Goal: Find contact information: Find contact information

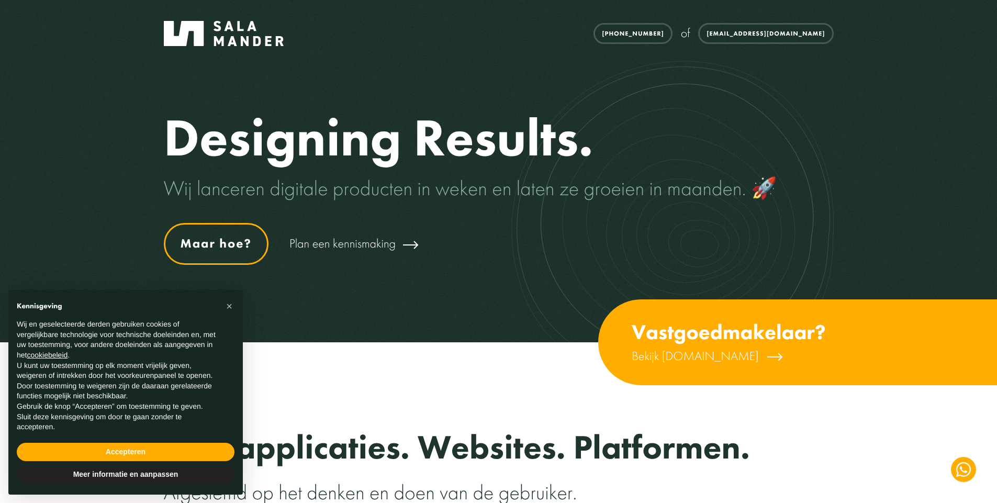
click at [233, 244] on link "Maar hoe?" at bounding box center [216, 244] width 105 height 42
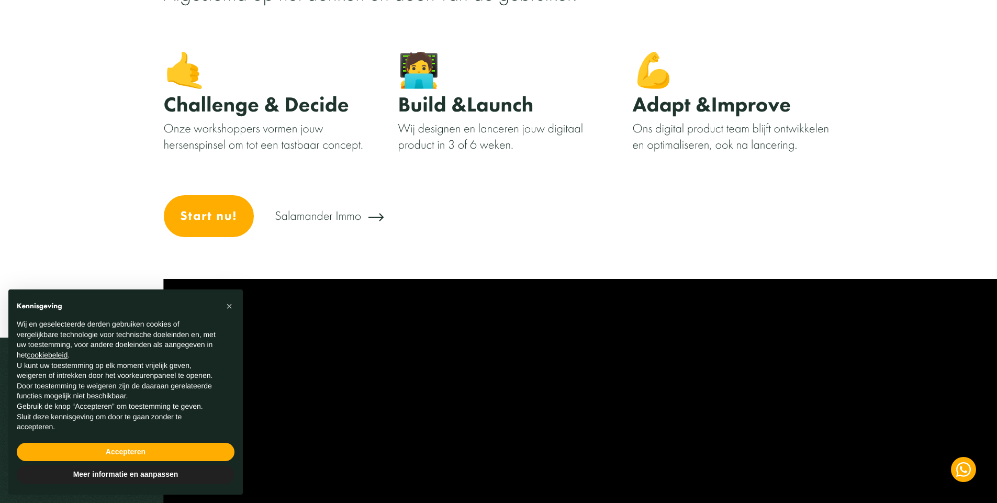
scroll to position [554, 0]
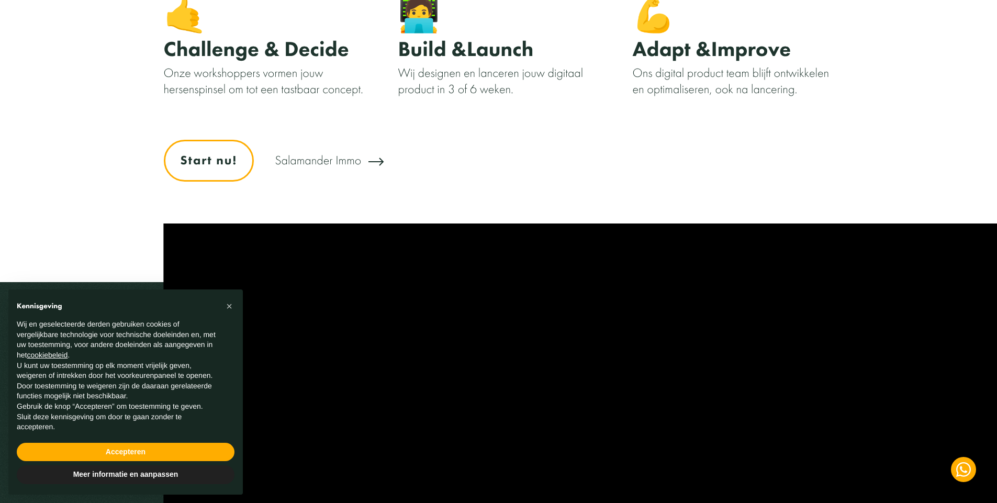
click at [217, 169] on link "Start nu!" at bounding box center [209, 161] width 91 height 42
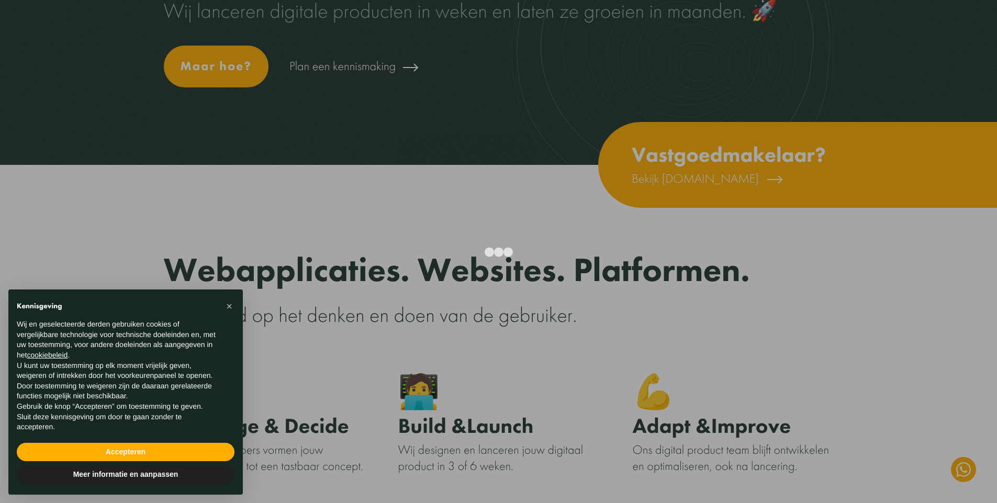
scroll to position [0, 0]
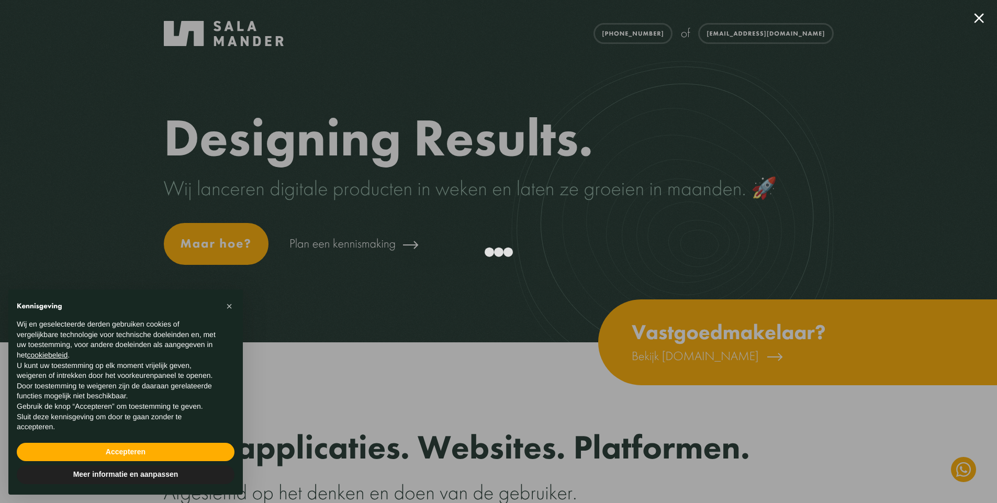
click at [824, 289] on div at bounding box center [498, 251] width 997 height 503
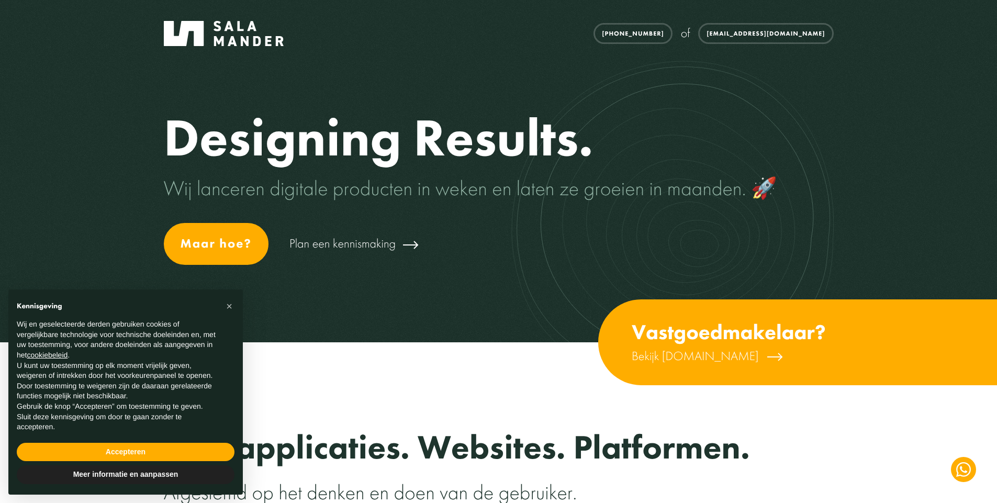
click at [824, 289] on div "Designing Results. Wij lanceren digitale producten in weken en laten ze groeien…" at bounding box center [499, 171] width 670 height 342
click at [375, 246] on link "Plan een kennismaking" at bounding box center [354, 244] width 131 height 28
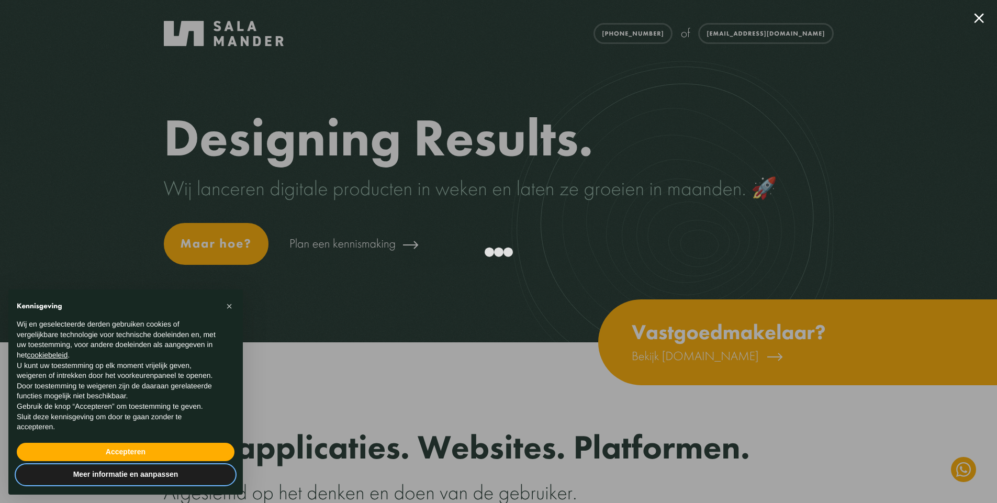
click at [100, 465] on button "Meer informatie en aanpassen" at bounding box center [126, 474] width 218 height 19
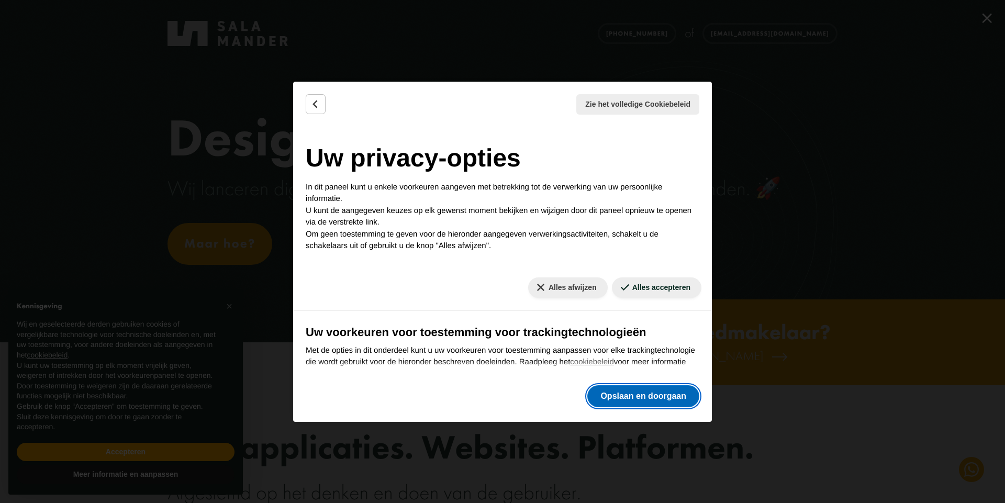
click at [651, 396] on button "Opslaan en doorgaan" at bounding box center [643, 396] width 112 height 22
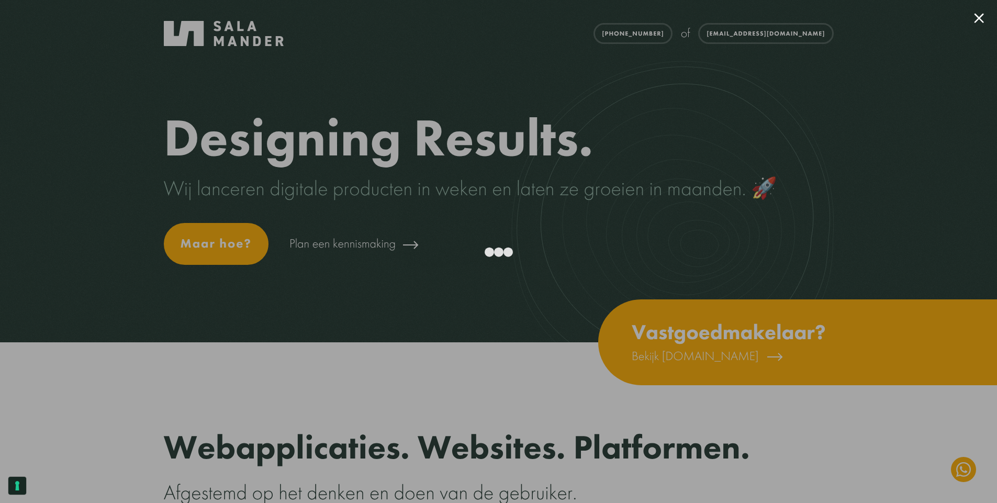
click at [980, 27] on div at bounding box center [498, 251] width 997 height 503
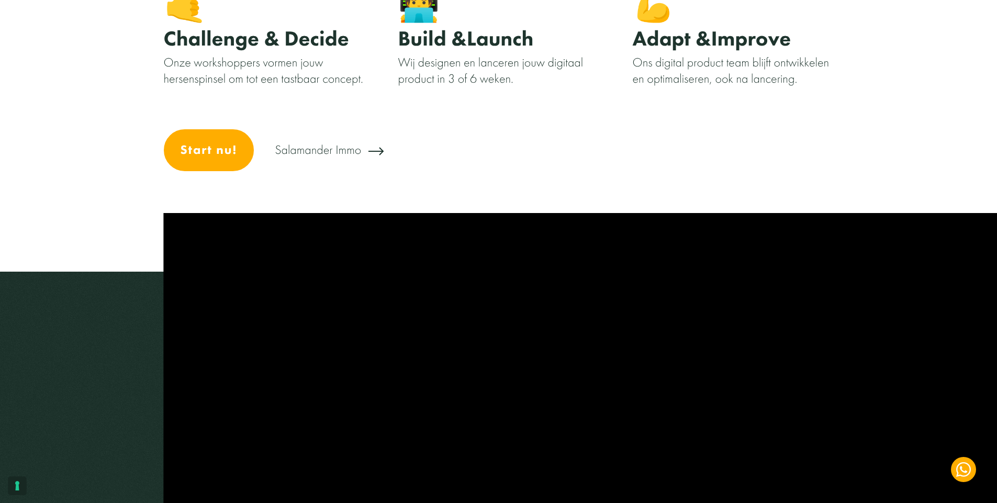
scroll to position [354, 0]
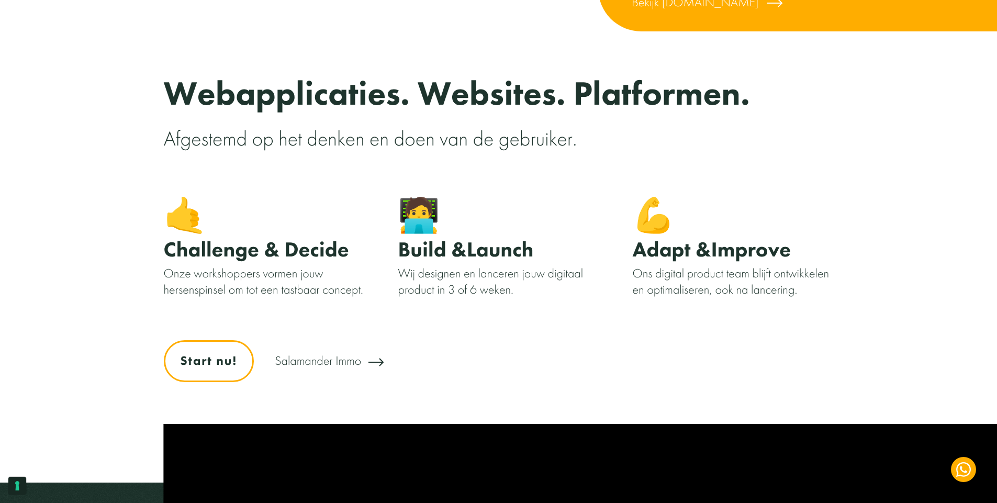
click at [215, 366] on link "Start nu!" at bounding box center [209, 361] width 91 height 42
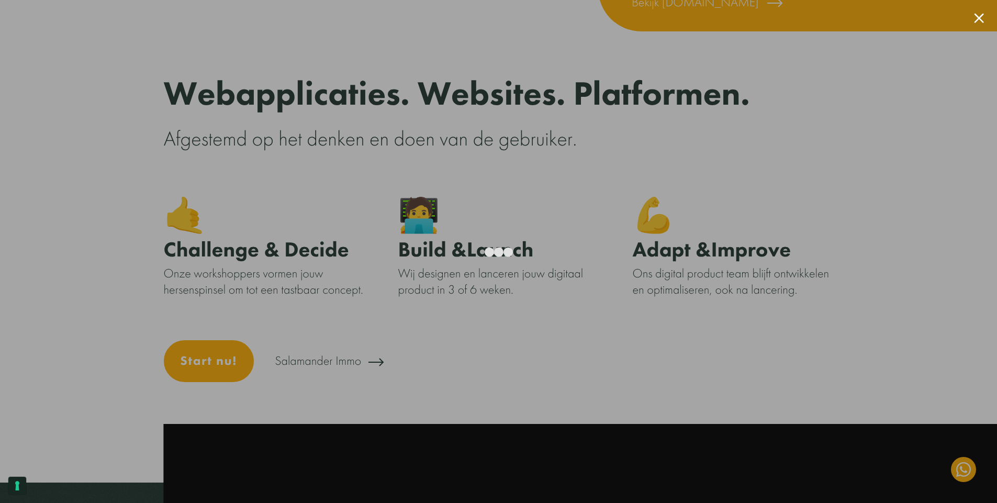
click at [788, 145] on div at bounding box center [498, 251] width 997 height 503
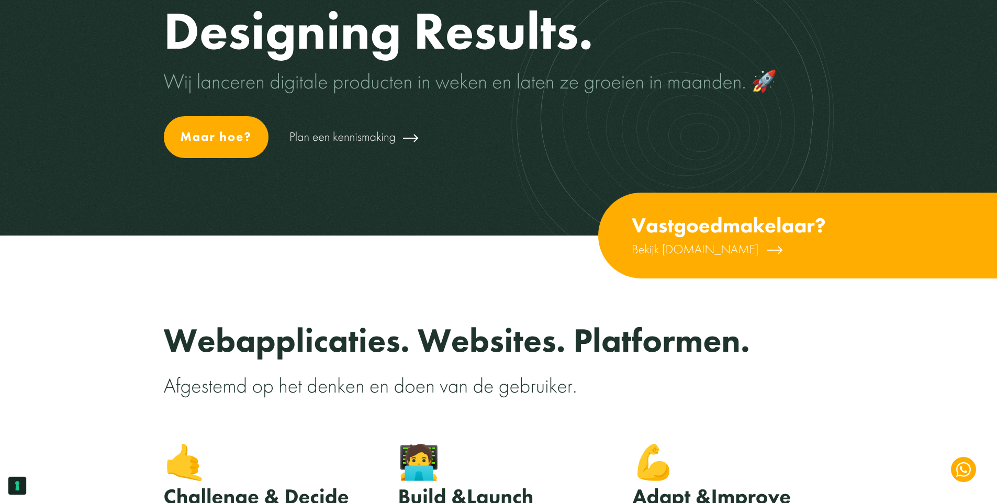
scroll to position [0, 0]
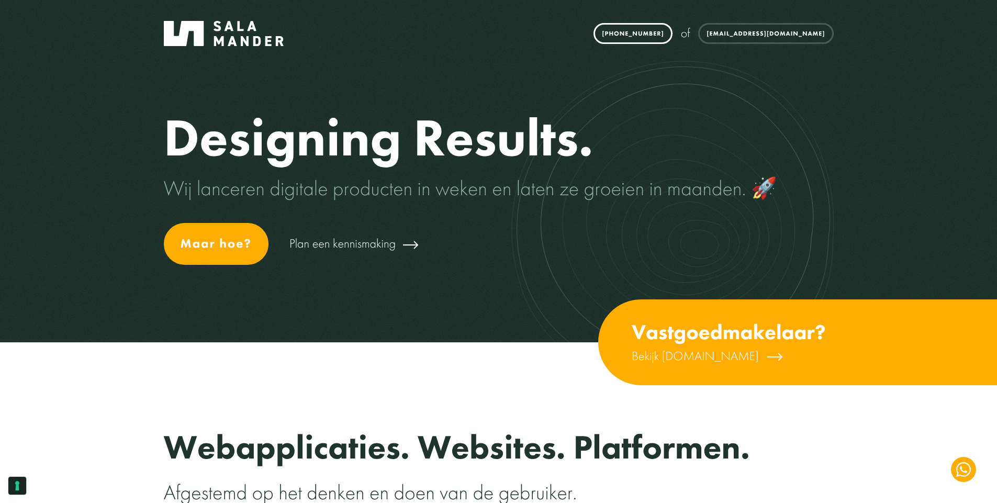
click at [672, 37] on link "[PHONE_NUMBER]" at bounding box center [632, 33] width 78 height 21
